Goal: Find specific page/section: Find specific page/section

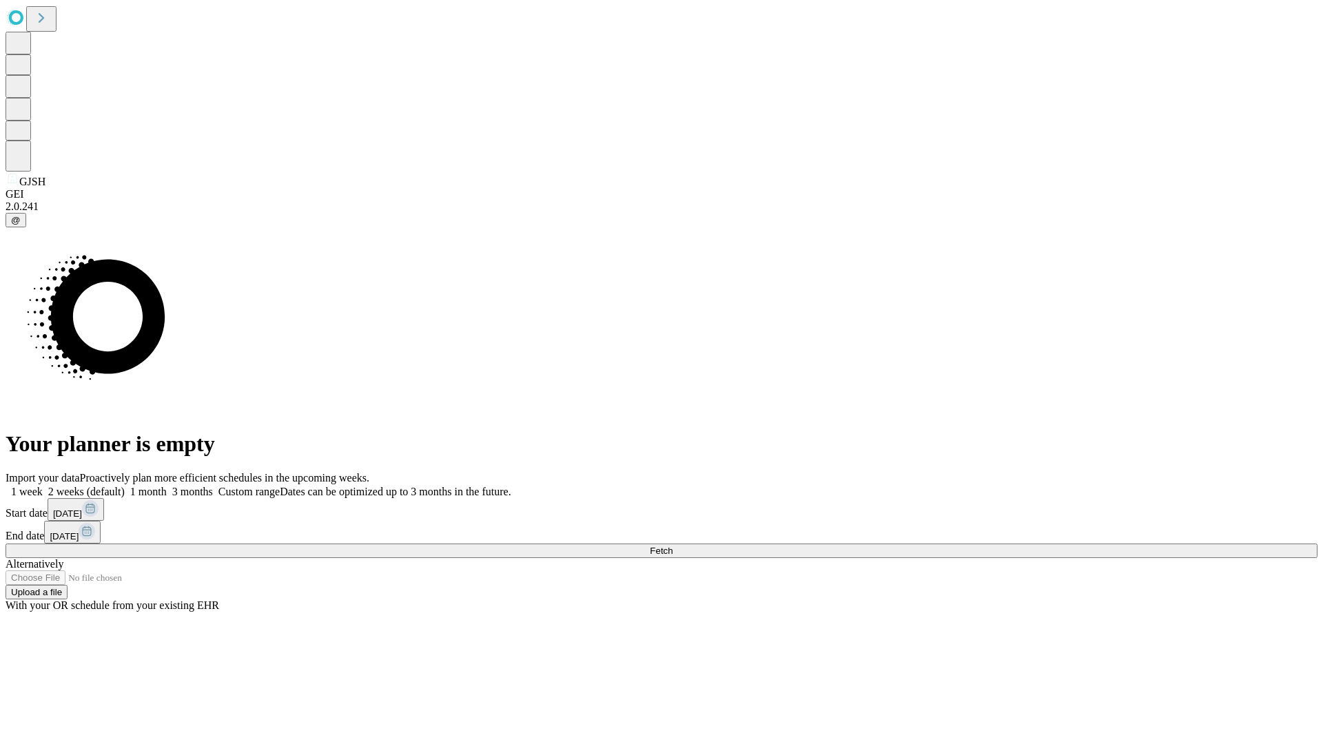
click at [672, 546] on span "Fetch" at bounding box center [661, 551] width 23 height 10
